Goal: Transaction & Acquisition: Obtain resource

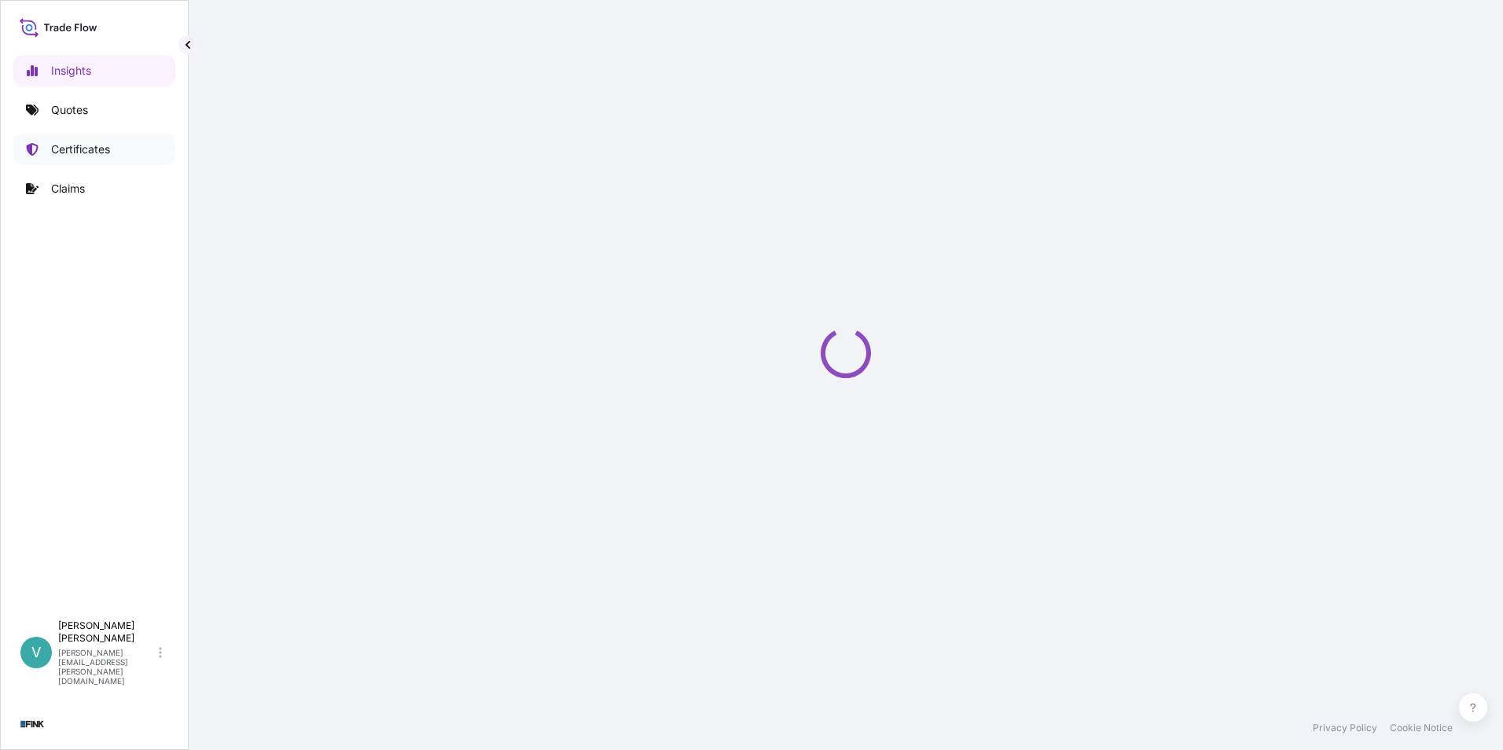
select select "2025"
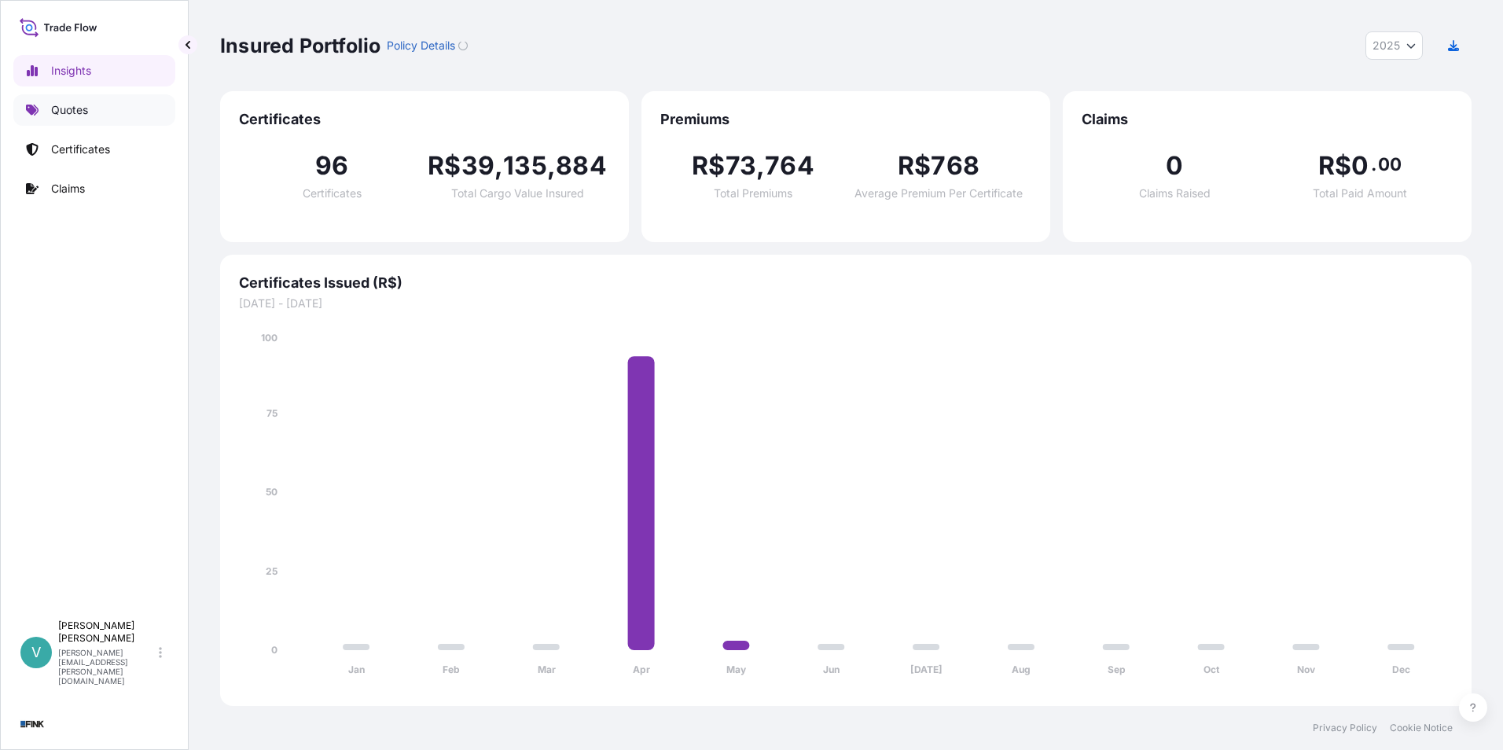
click at [90, 106] on link "Quotes" at bounding box center [94, 109] width 162 height 31
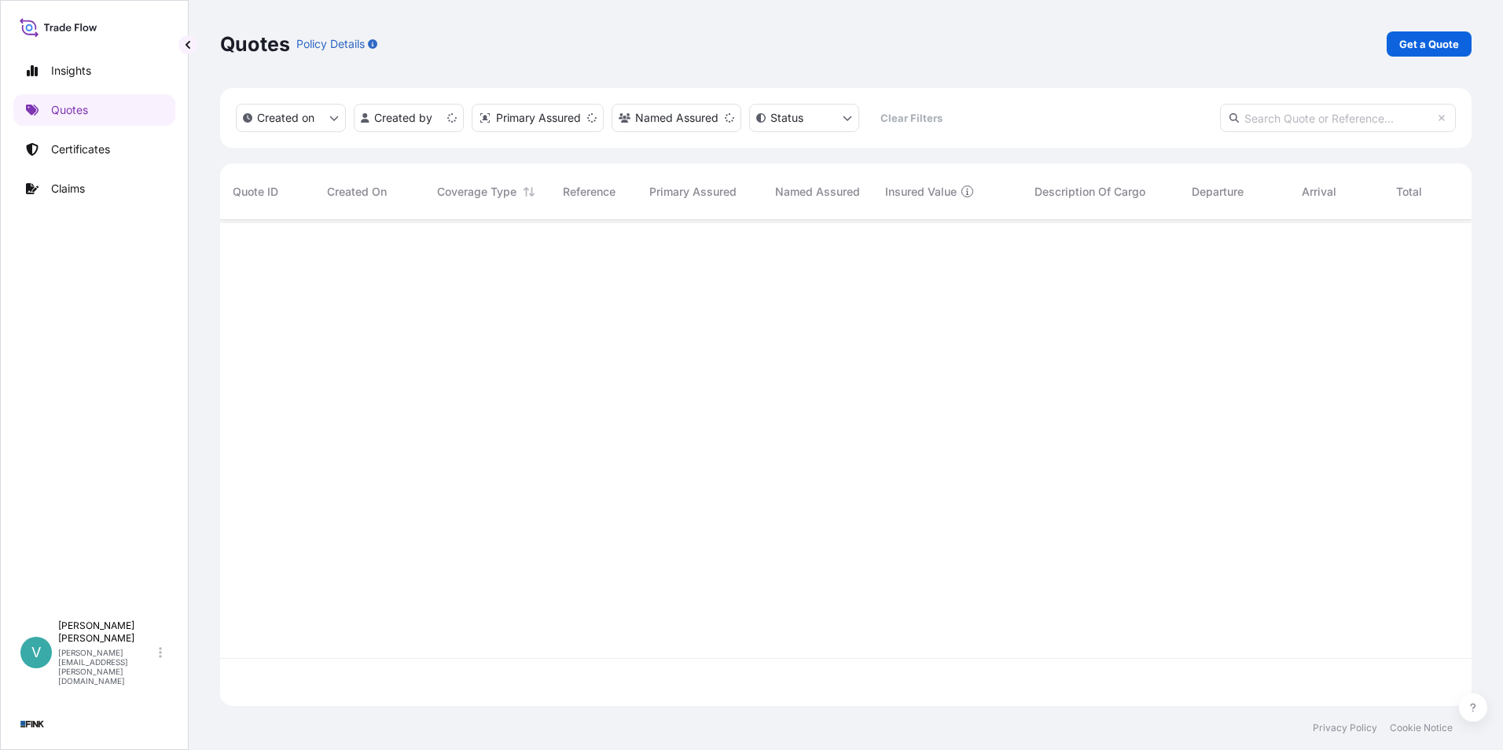
scroll to position [483, 1240]
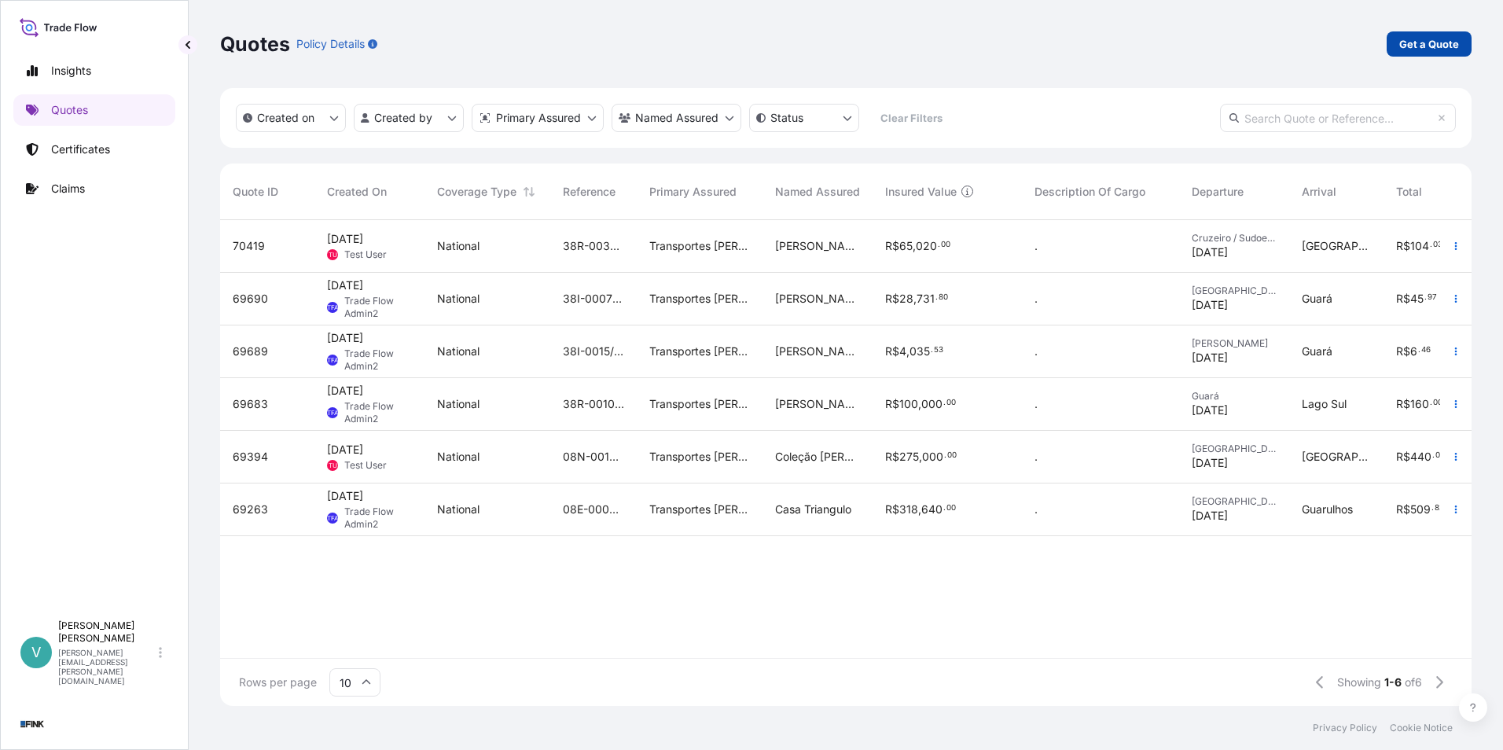
click at [1450, 43] on p "Get a Quote" at bounding box center [1429, 44] width 60 height 16
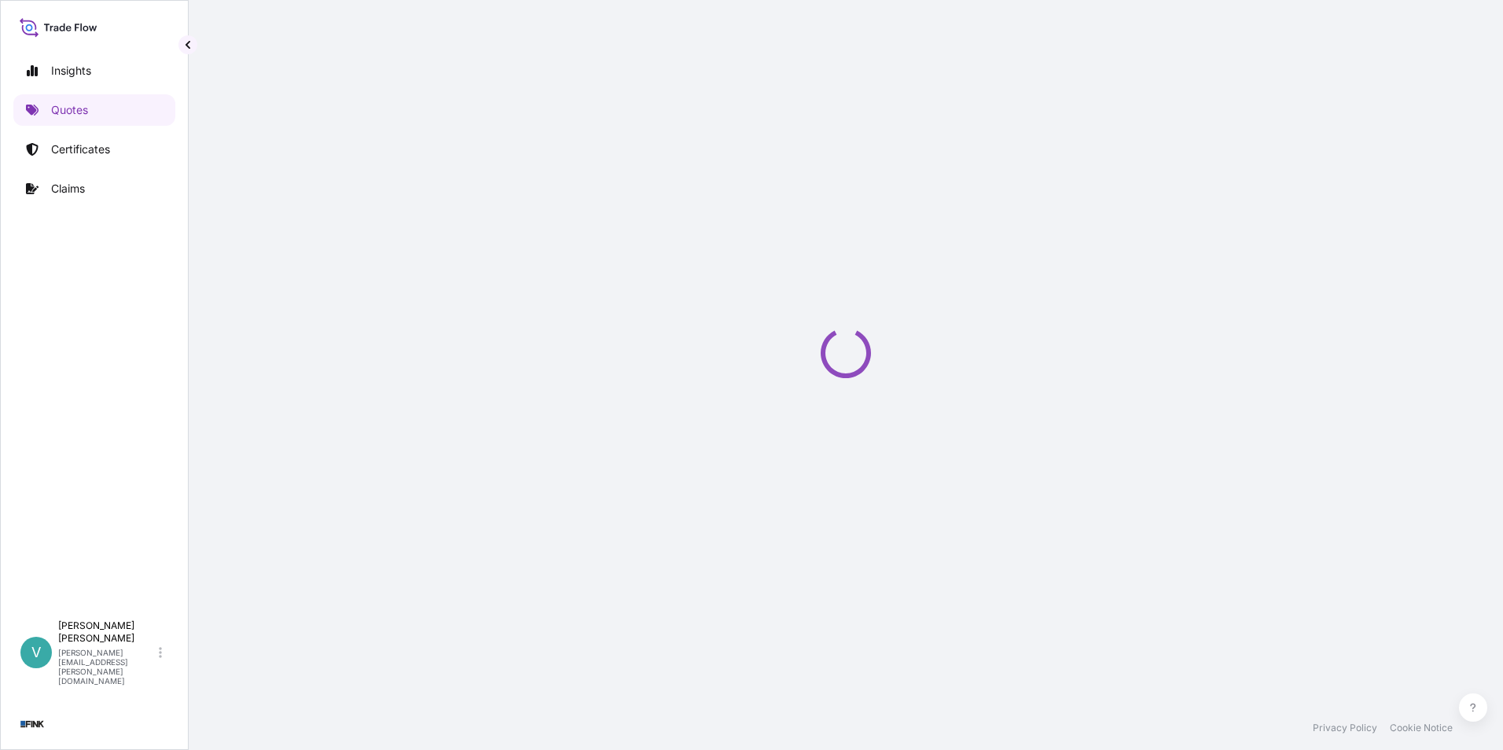
select select "international"
select select "Truck"
select select "11"
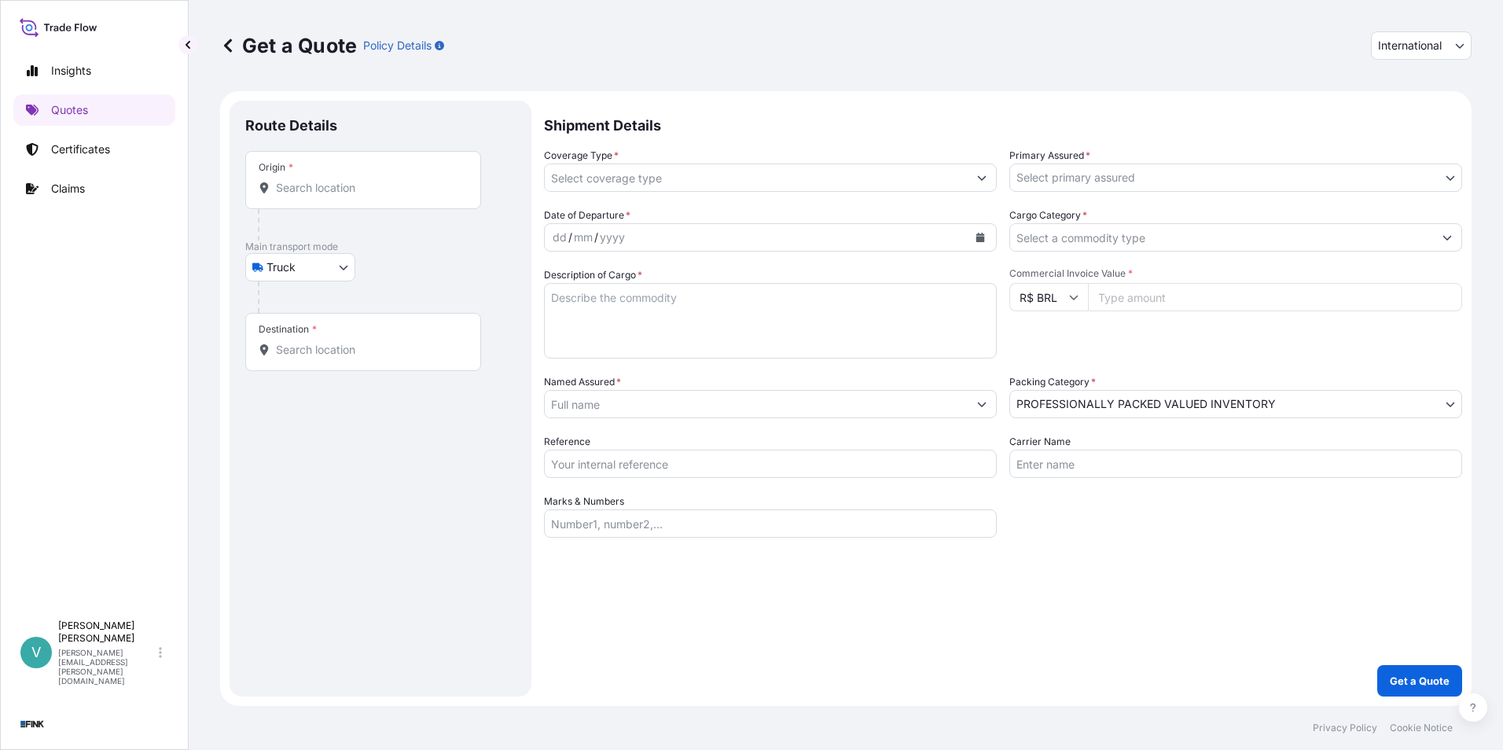
click at [347, 267] on body "Insights Quotes Certificates Claims V [PERSON_NAME] [PERSON_NAME][EMAIL_ADDRESS…" at bounding box center [751, 375] width 1503 height 750
click at [310, 312] on div "Air" at bounding box center [300, 308] width 97 height 28
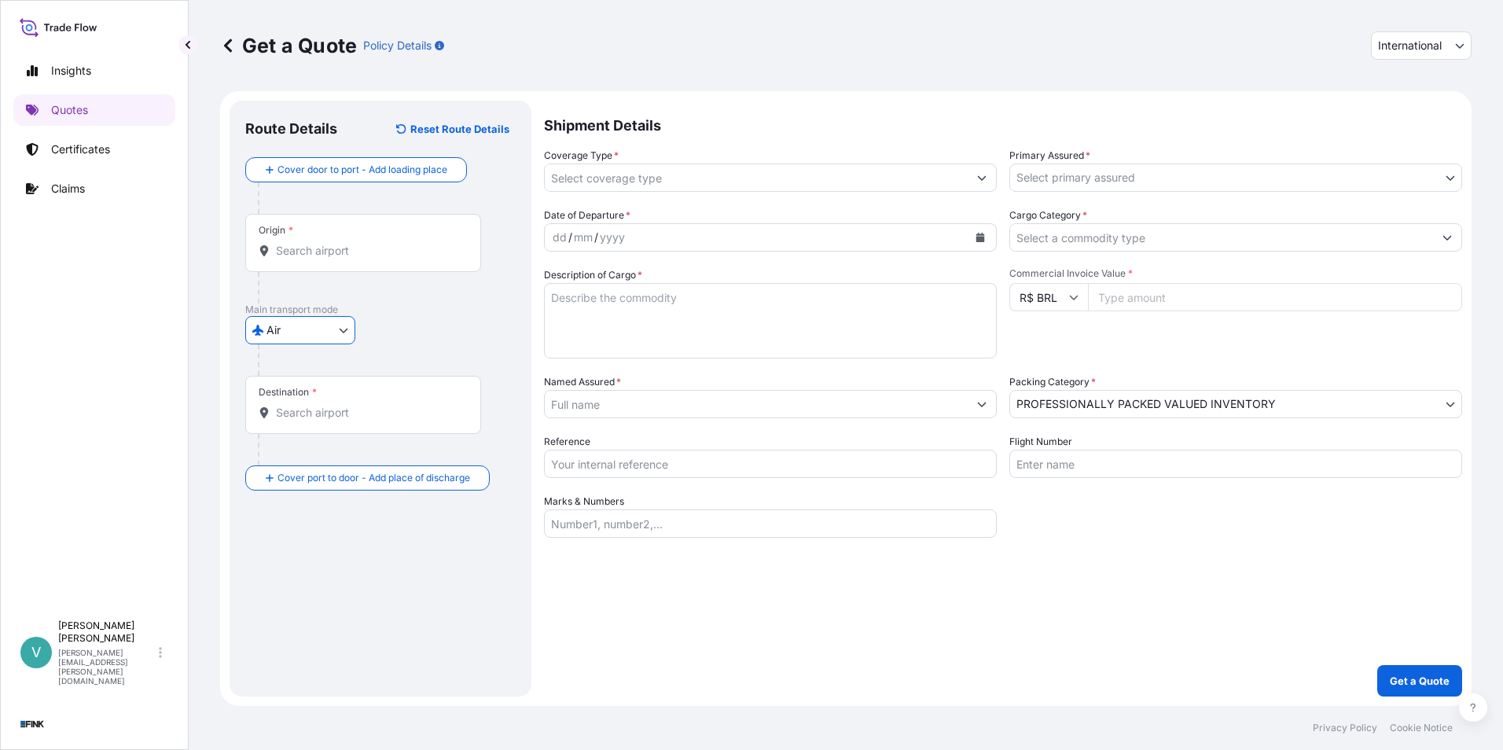
click at [333, 333] on body "Insights Quotes Certificates Claims V [PERSON_NAME] [PERSON_NAME][EMAIL_ADDRESS…" at bounding box center [751, 375] width 1503 height 750
click at [294, 407] on div "Truck" at bounding box center [300, 399] width 97 height 28
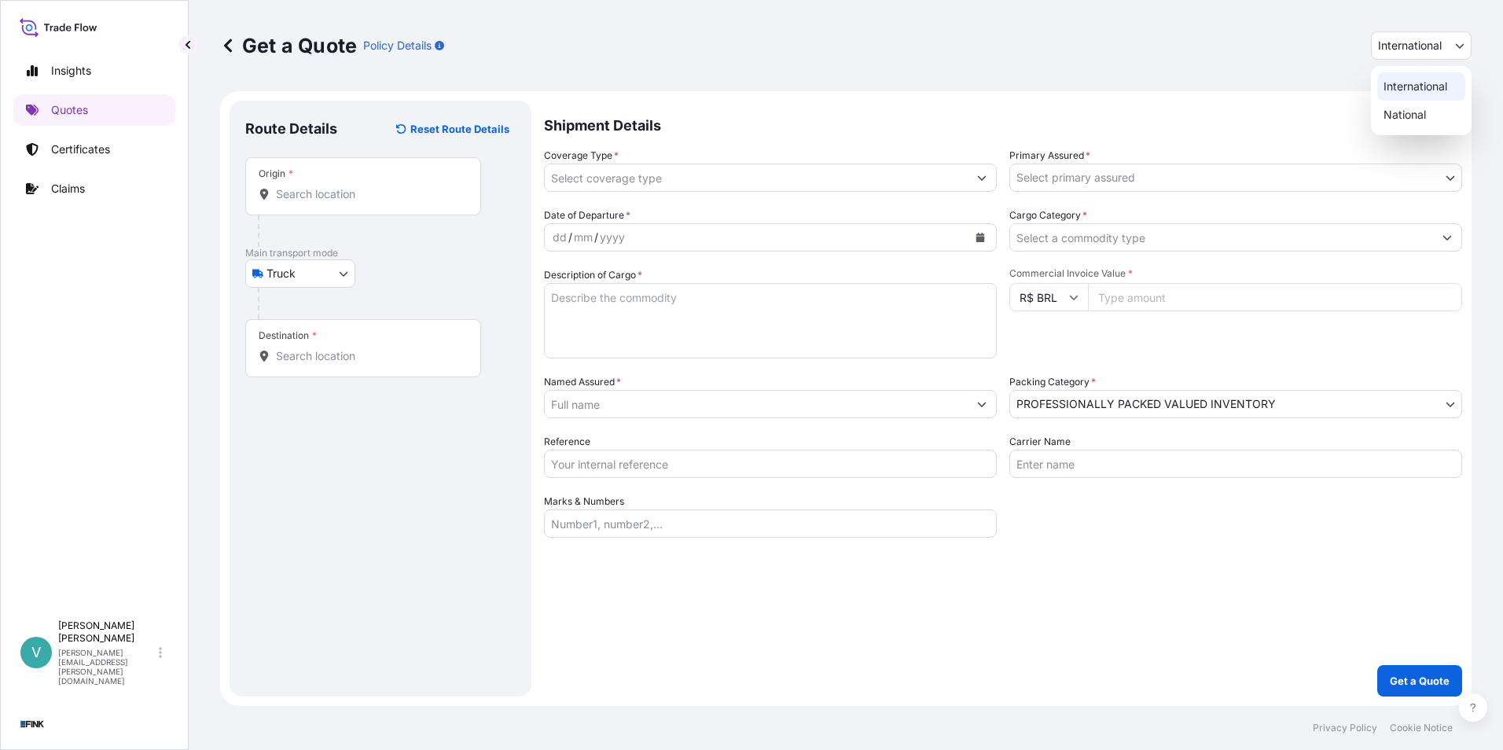
click at [1413, 46] on span "International" at bounding box center [1410, 46] width 64 height 16
click at [343, 274] on body "Insights Quotes Certificates Claims V [PERSON_NAME] [PERSON_NAME][EMAIL_ADDRESS…" at bounding box center [751, 375] width 1503 height 750
click at [298, 373] on span "Vessel" at bounding box center [291, 371] width 33 height 16
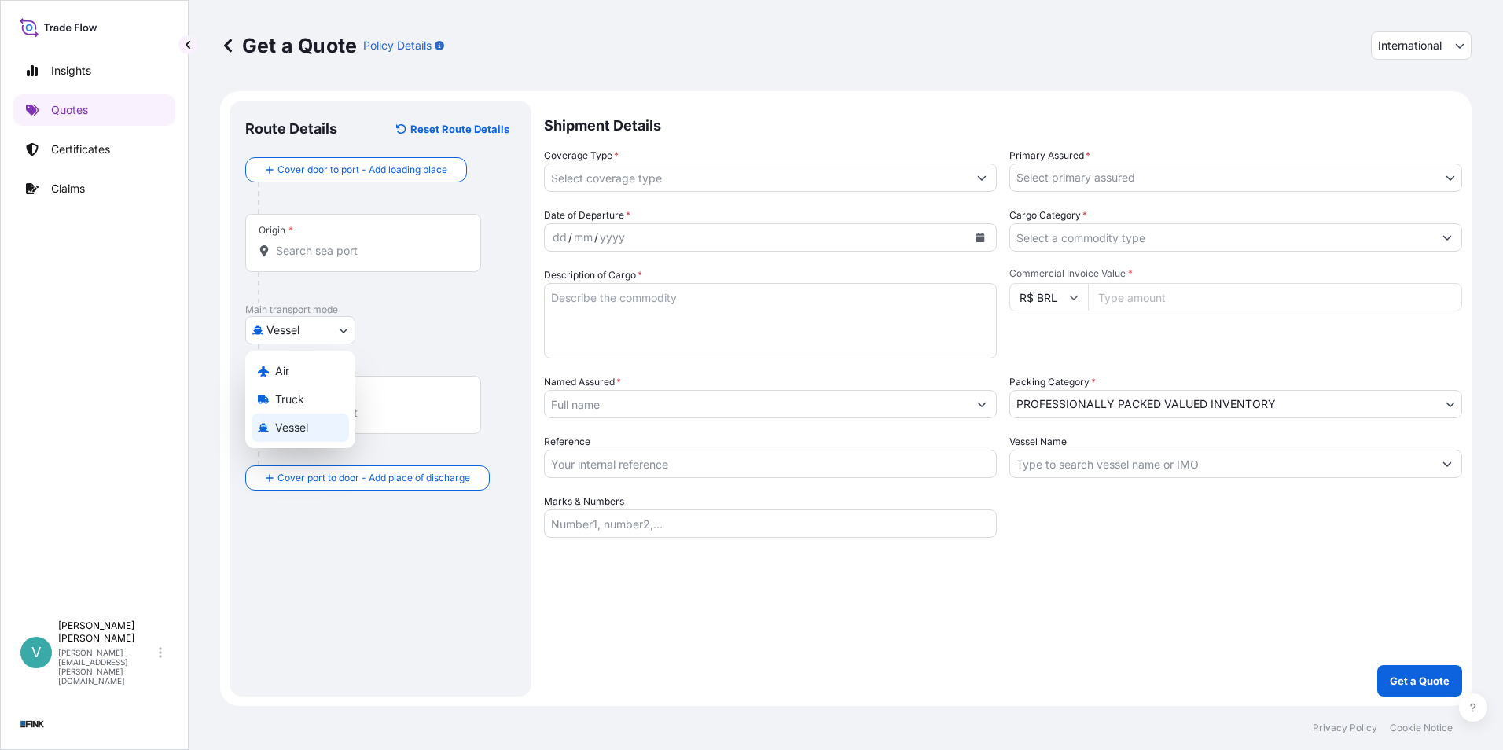
click at [333, 329] on body "Insights Quotes Certificates Claims V [PERSON_NAME] [PERSON_NAME][EMAIL_ADDRESS…" at bounding box center [751, 375] width 1503 height 750
click at [310, 400] on div "Truck" at bounding box center [300, 399] width 97 height 28
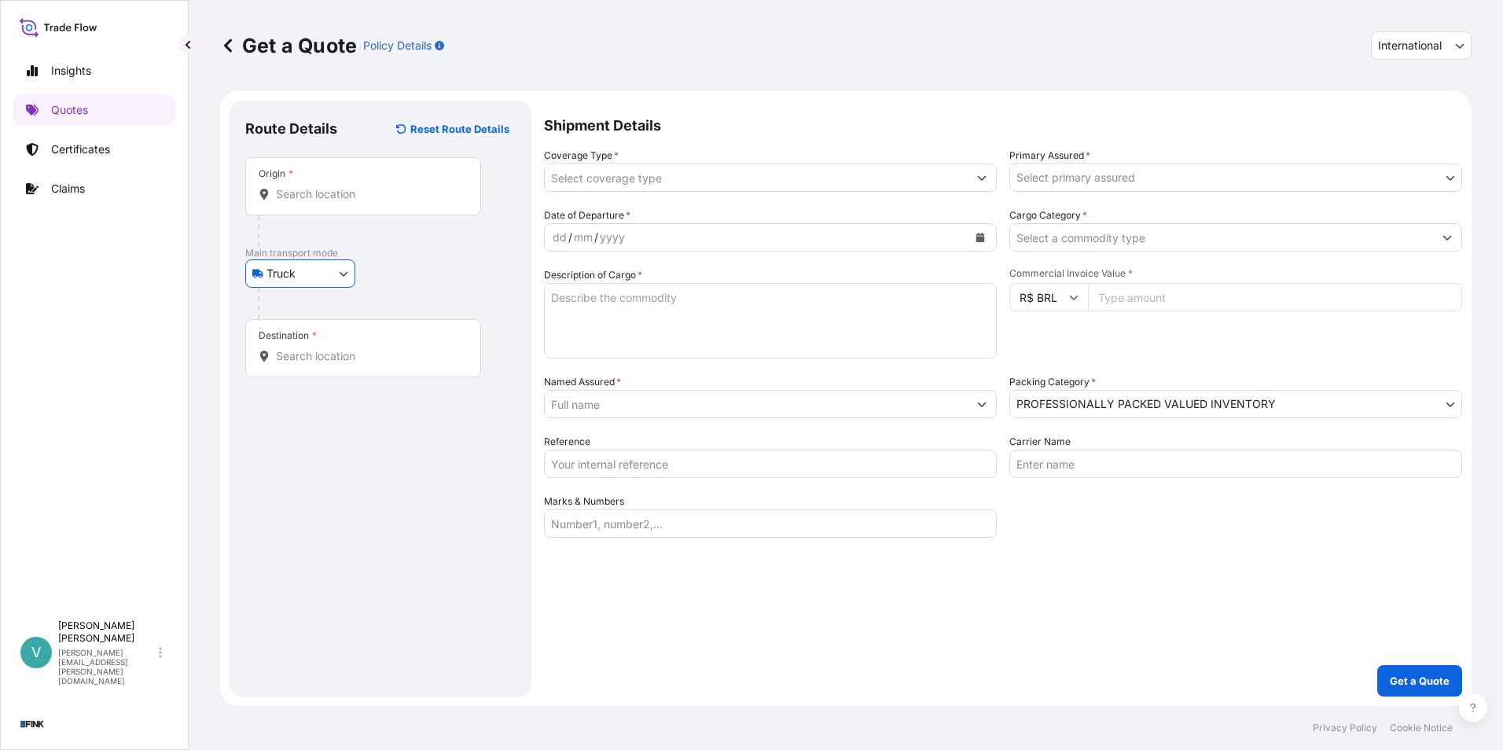
click at [342, 276] on body "Insights Quotes Certificates Claims V [PERSON_NAME] [PERSON_NAME][EMAIL_ADDRESS…" at bounding box center [751, 375] width 1503 height 750
click at [314, 311] on div "Air" at bounding box center [300, 314] width 97 height 28
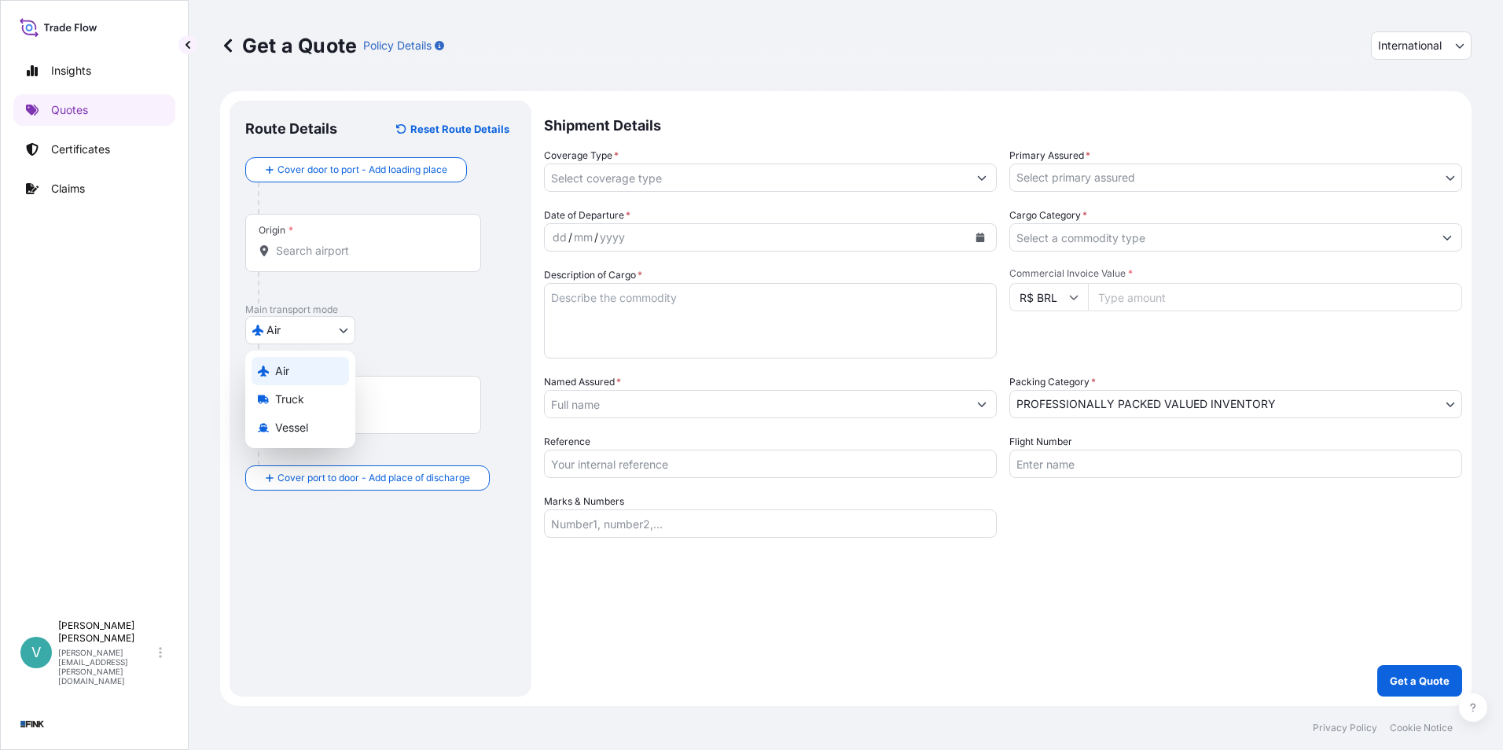
click at [340, 322] on body "Insights Quotes Certificates Claims V [PERSON_NAME] [PERSON_NAME][EMAIL_ADDRESS…" at bounding box center [751, 375] width 1503 height 750
click at [290, 419] on div "Vessel" at bounding box center [300, 427] width 97 height 28
select select "Vessel"
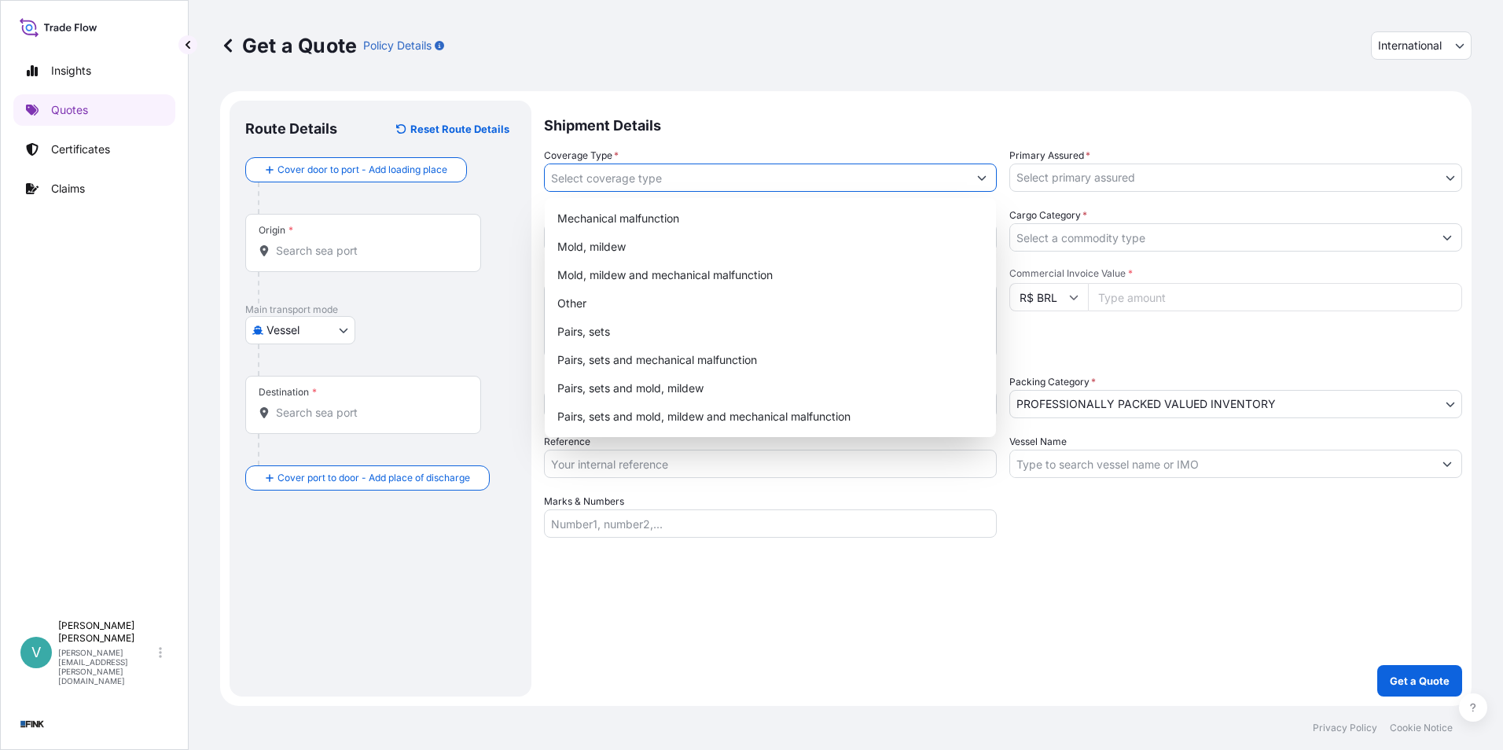
click at [715, 165] on input "Coverage Type *" at bounding box center [756, 178] width 423 height 28
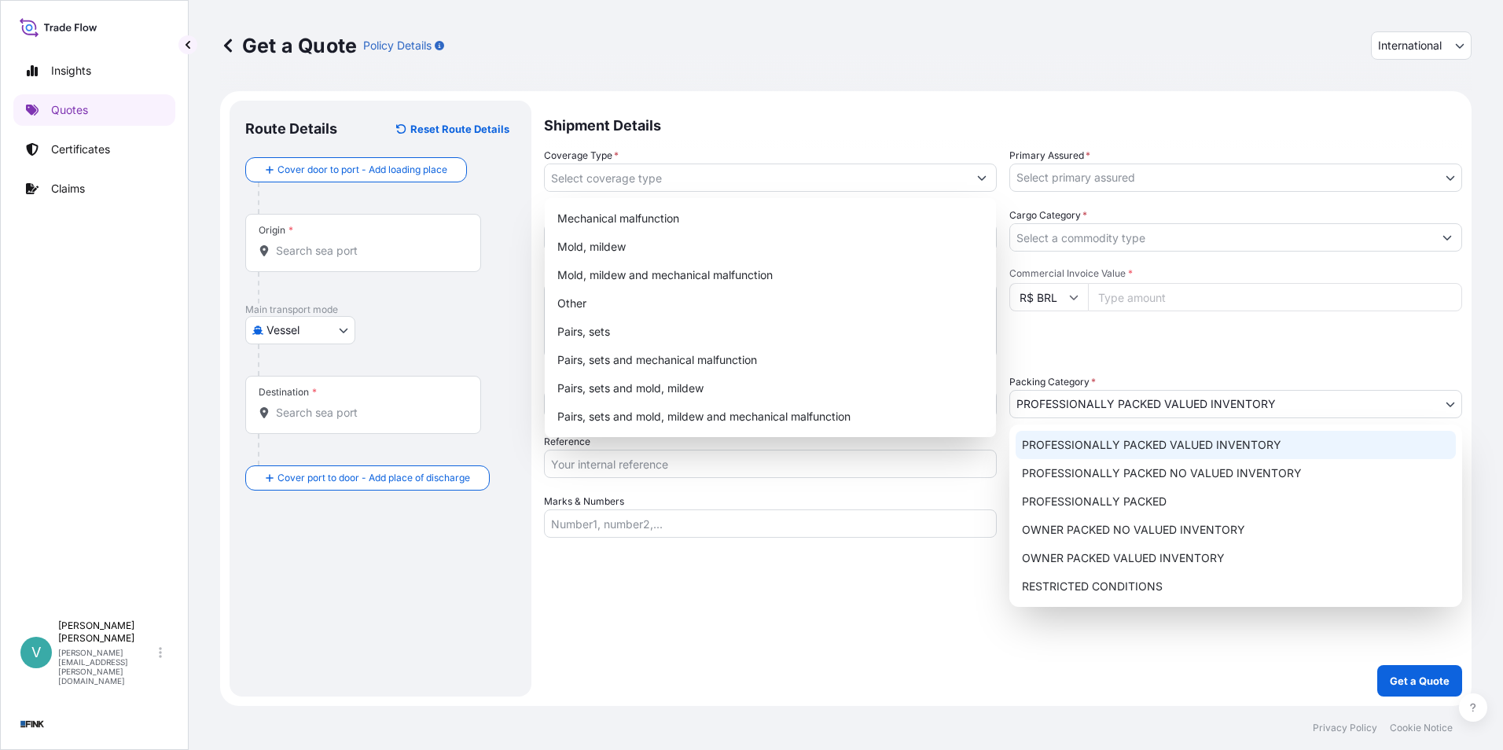
click at [1160, 413] on body "8 options available. Insights Quotes Certificates Claims V [PERSON_NAME] [PERSO…" at bounding box center [751, 375] width 1503 height 750
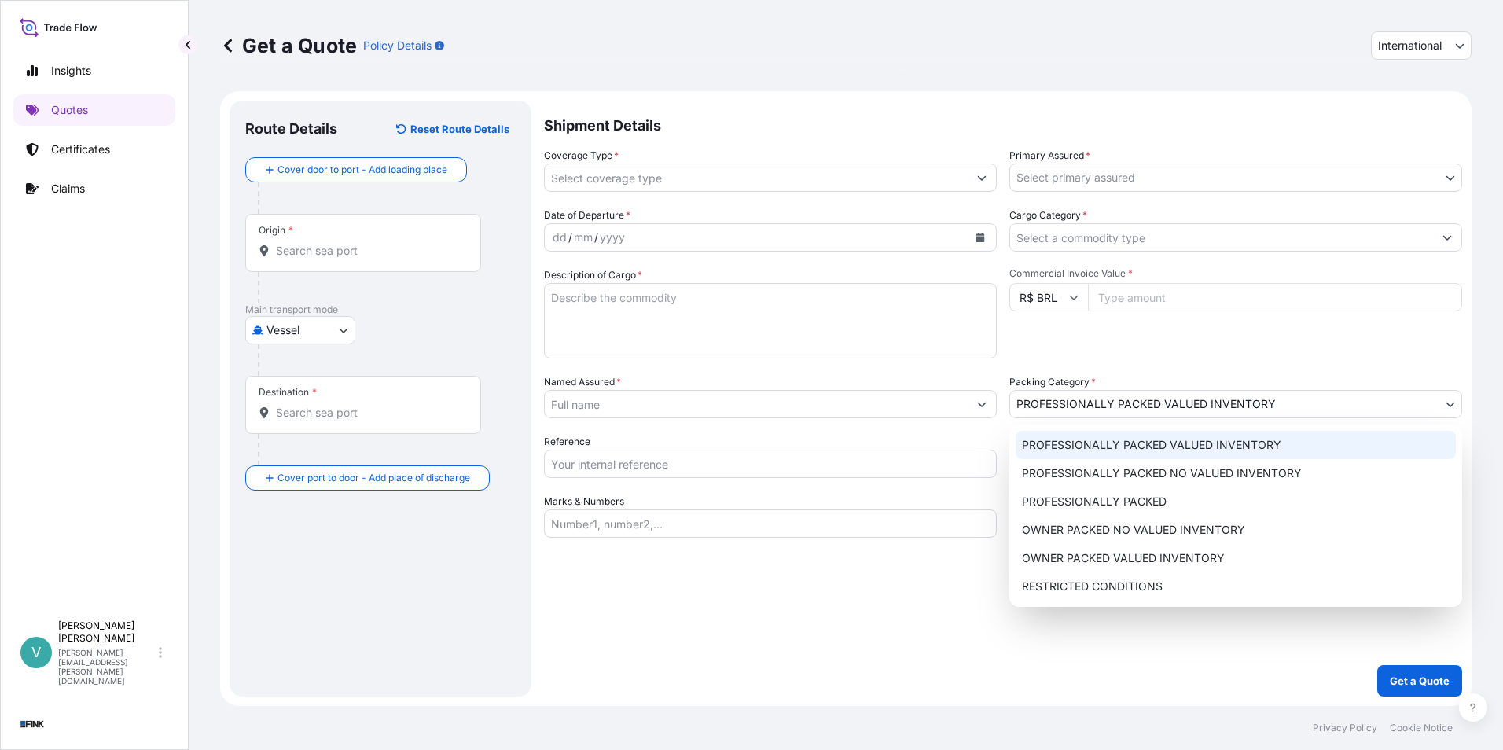
click at [729, 83] on div "Get a Quote Policy Details International International National" at bounding box center [845, 45] width 1251 height 91
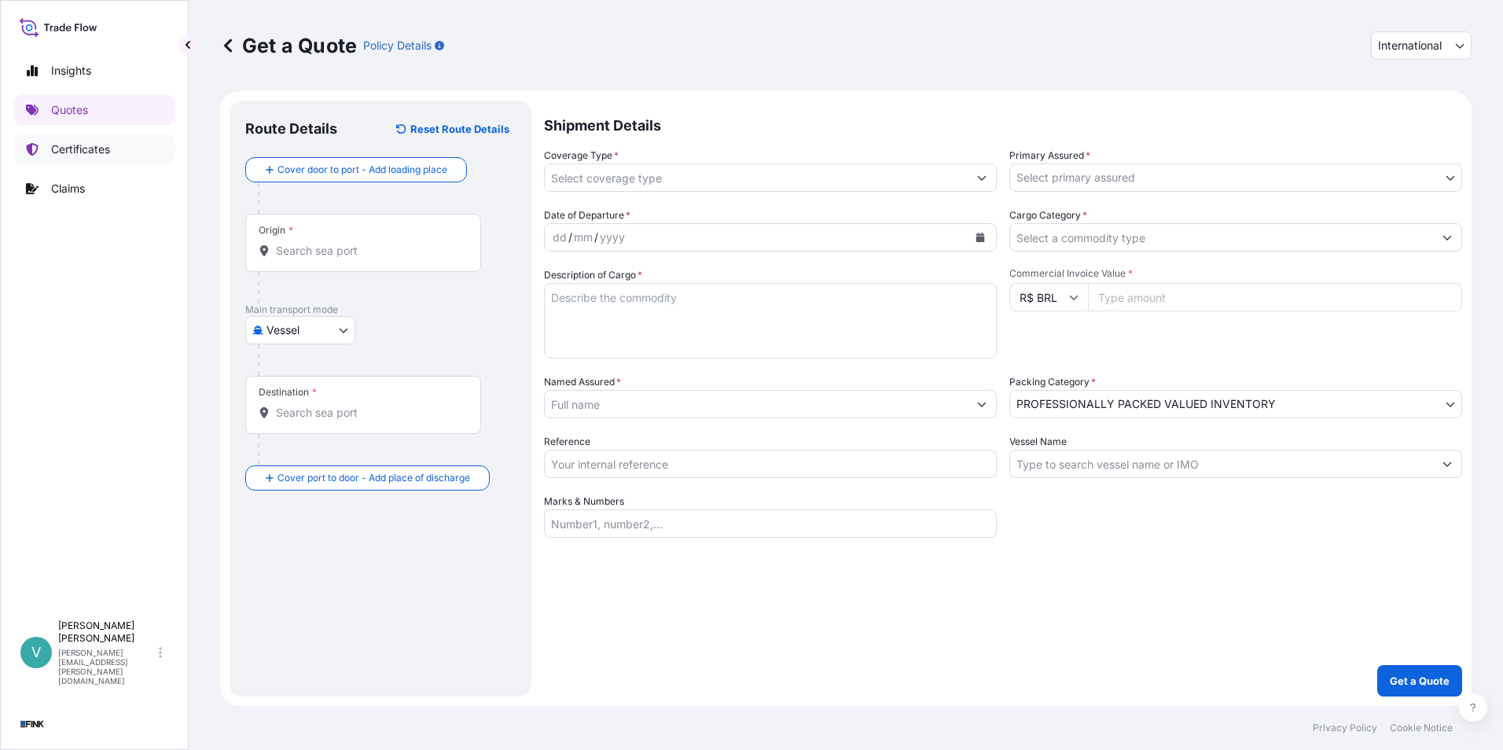
click at [92, 145] on p "Certificates" at bounding box center [80, 150] width 59 height 16
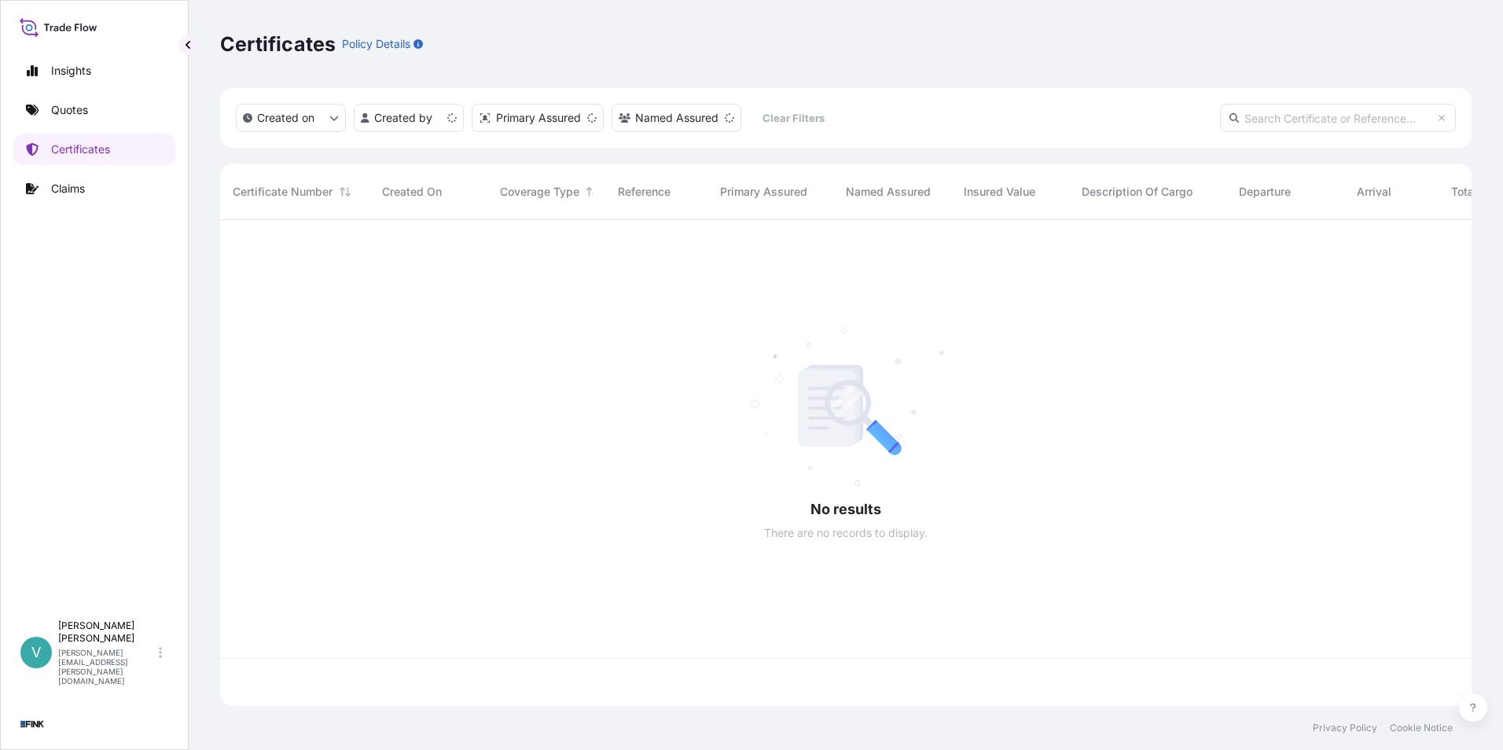
scroll to position [483, 1240]
